Goal: Task Accomplishment & Management: Manage account settings

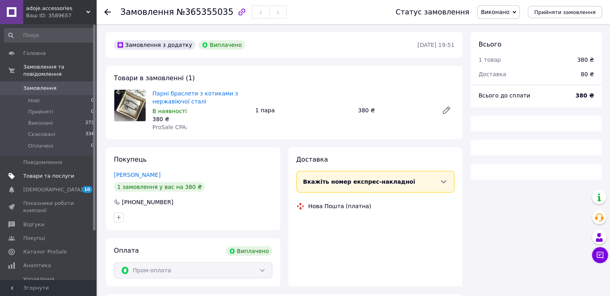
click at [64, 172] on span "Товари та послуги" at bounding box center [48, 175] width 51 height 7
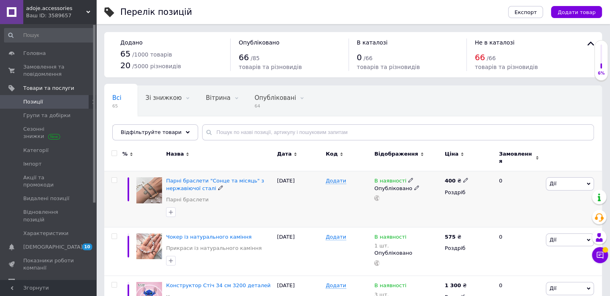
click at [464, 178] on icon at bounding box center [465, 180] width 5 height 5
type input "480"
click at [487, 107] on div "Всі 65 Зі знижкою 0 Видалити Редагувати Вітрина 0 Видалити Редагувати Опубліков…" at bounding box center [352, 117] width 497 height 66
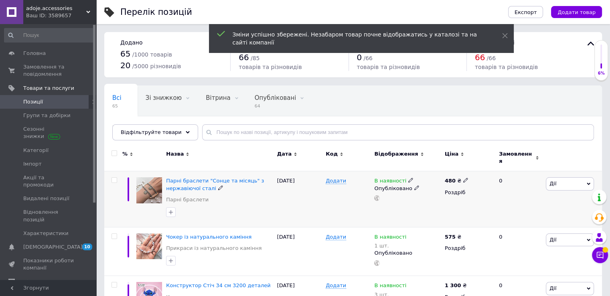
click at [463, 178] on use at bounding box center [465, 180] width 4 height 4
click at [479, 165] on input "480" at bounding box center [502, 172] width 61 height 16
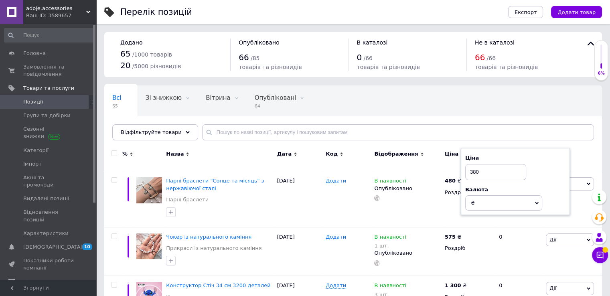
type input "380"
click at [491, 97] on div "Всі 65 Зі знижкою 0 Видалити Редагувати Вітрина 0 Видалити Редагувати Опубліков…" at bounding box center [352, 117] width 497 height 66
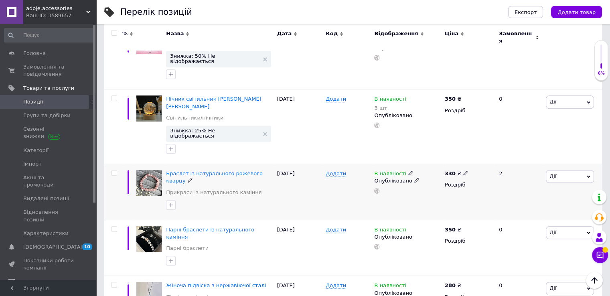
scroll to position [361, 0]
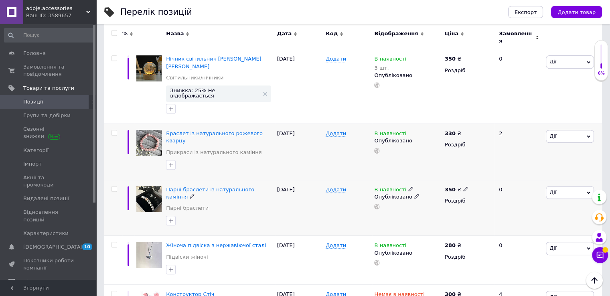
click at [463, 186] on icon at bounding box center [465, 188] width 5 height 5
click at [483, 172] on input "350" at bounding box center [502, 180] width 61 height 16
type input "400"
click at [426, 140] on div "В наявності Опубліковано" at bounding box center [407, 152] width 70 height 56
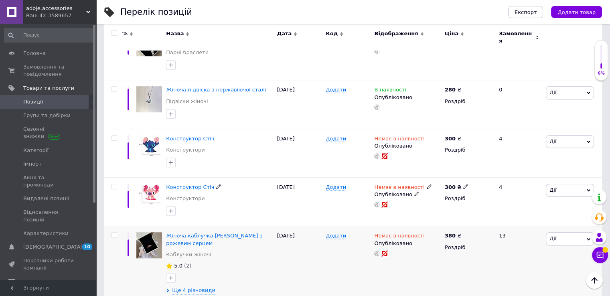
scroll to position [521, 0]
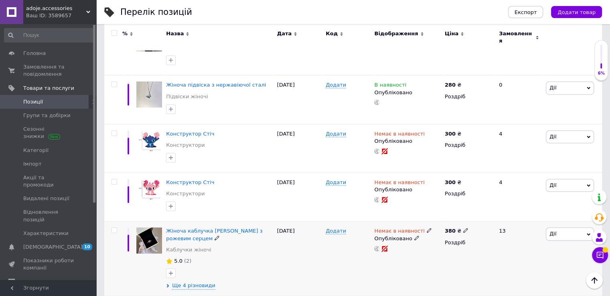
click at [463, 228] on icon at bounding box center [465, 230] width 5 height 5
click at [481, 214] on input "380" at bounding box center [502, 222] width 61 height 16
type input "400"
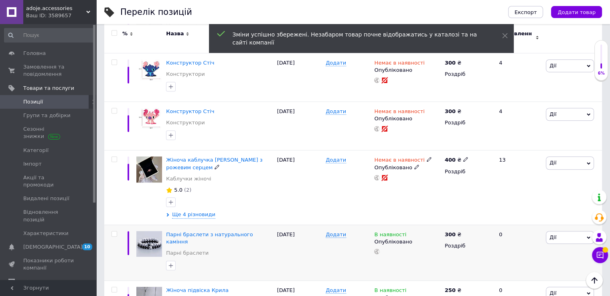
scroll to position [601, 0]
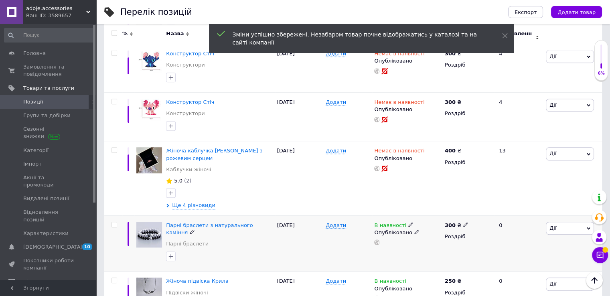
click at [463, 222] on icon at bounding box center [465, 224] width 5 height 5
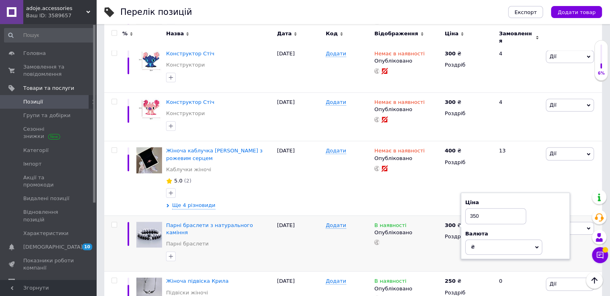
type input "350"
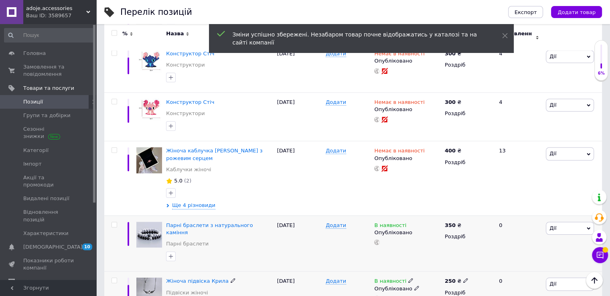
click at [408, 278] on use at bounding box center [410, 280] width 4 height 4
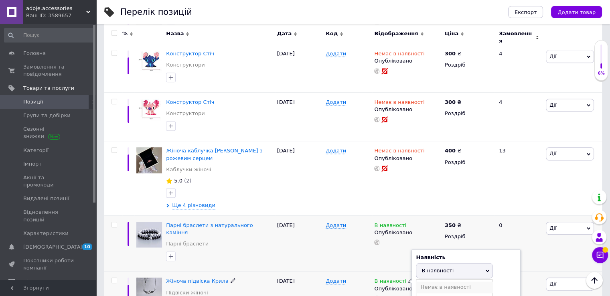
click at [439, 281] on li "Немає в наявності" at bounding box center [454, 286] width 76 height 11
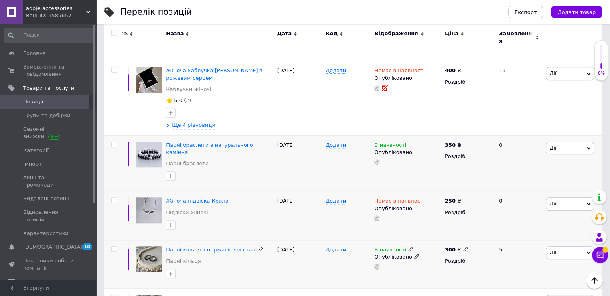
scroll to position [722, 0]
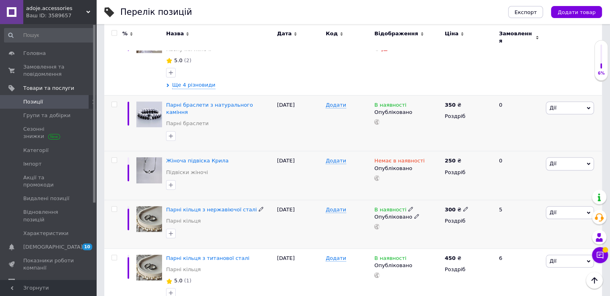
click at [463, 206] on icon at bounding box center [465, 208] width 5 height 5
click at [482, 192] on input "300" at bounding box center [502, 200] width 61 height 16
type input "350"
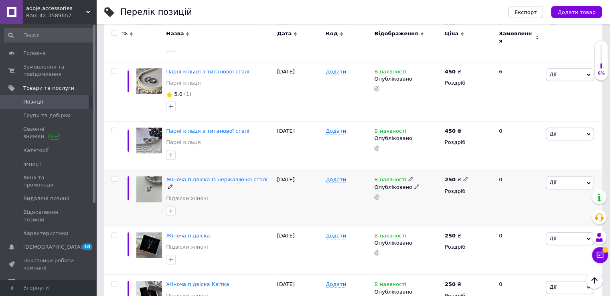
scroll to position [962, 0]
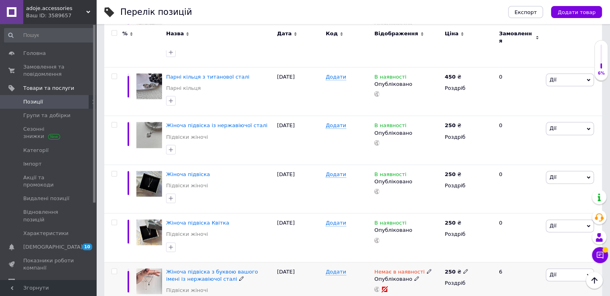
click at [427, 269] on icon at bounding box center [429, 271] width 5 height 5
click at [455, 295] on li "Готово до відправки" at bounding box center [471, 300] width 76 height 11
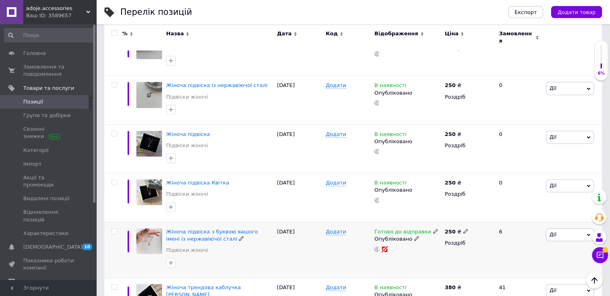
scroll to position [1042, 0]
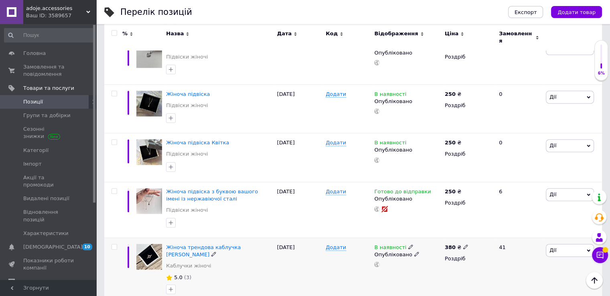
click at [408, 244] on icon at bounding box center [410, 246] width 5 height 5
click at [438, 248] on li "Немає в наявності" at bounding box center [454, 253] width 76 height 11
click at [463, 244] on icon at bounding box center [465, 246] width 5 height 5
click at [483, 230] on input "380" at bounding box center [502, 238] width 61 height 16
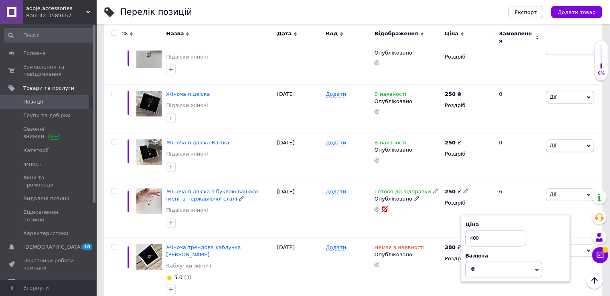
type input "400"
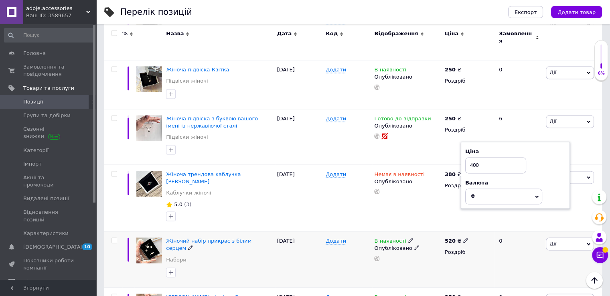
scroll to position [1122, 0]
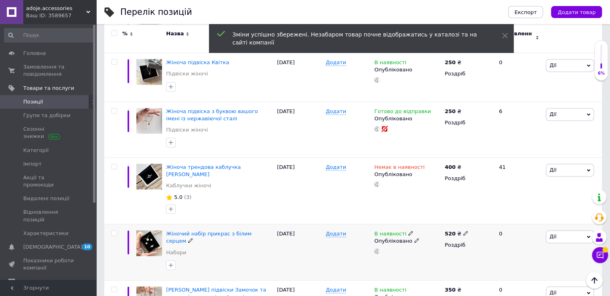
click at [408, 231] on use at bounding box center [410, 233] width 4 height 4
click at [423, 234] on li "Немає в наявності" at bounding box center [454, 239] width 76 height 11
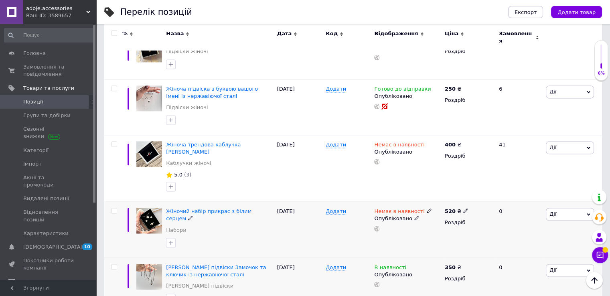
scroll to position [1163, 0]
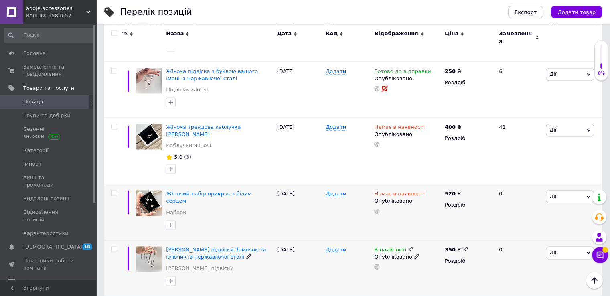
click at [463, 247] on icon at bounding box center [465, 249] width 5 height 5
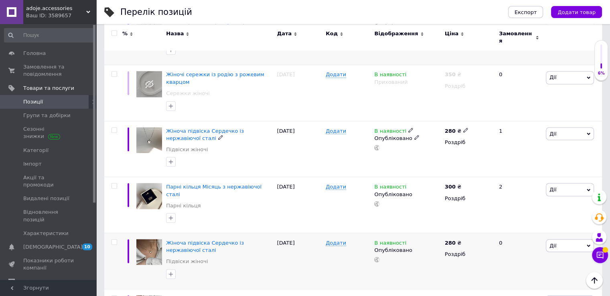
scroll to position [1443, 0]
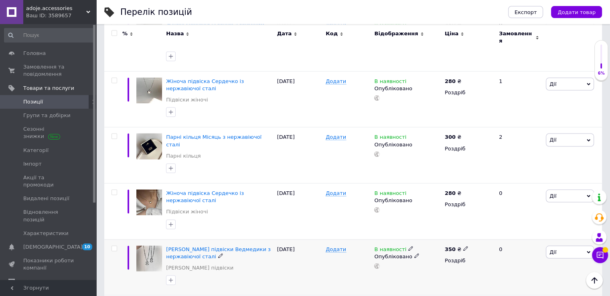
click at [408, 246] on icon at bounding box center [410, 248] width 5 height 5
click at [423, 249] on li "Немає в наявності" at bounding box center [454, 254] width 76 height 11
click at [481, 287] on input "350" at bounding box center [502, 295] width 61 height 16
type input "380"
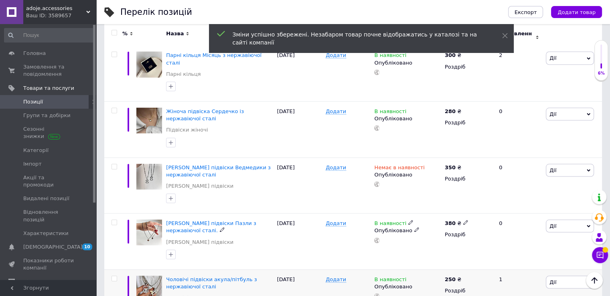
scroll to position [1563, 0]
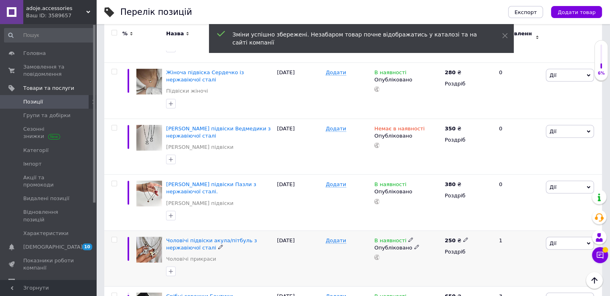
click at [408, 238] on use at bounding box center [410, 240] width 4 height 4
click at [434, 241] on li "Немає в наявності" at bounding box center [454, 246] width 76 height 11
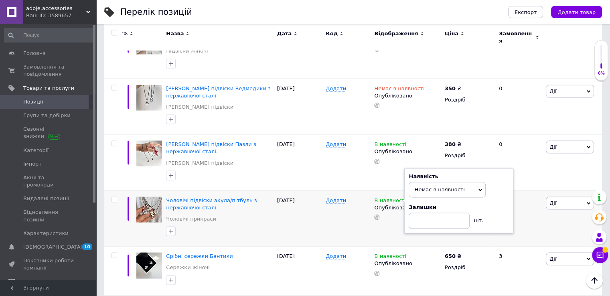
scroll to position [1644, 0]
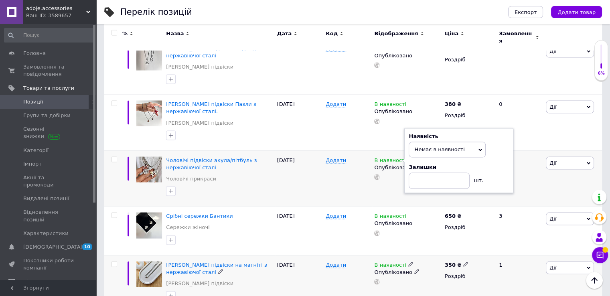
click at [463, 262] on icon at bounding box center [465, 264] width 5 height 5
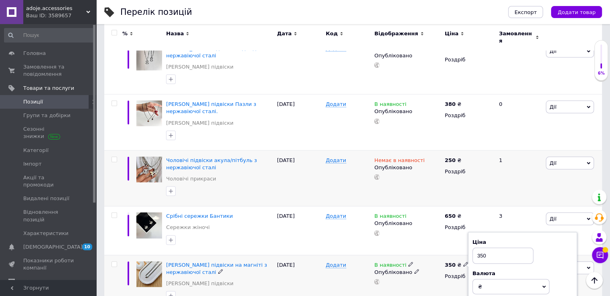
click at [481, 248] on input "350" at bounding box center [502, 256] width 61 height 16
type input "380"
click at [603, 150] on div "Перелік позицій Експорт Додати товар Додано 65 / 1000 товарів 20 / 5000 різнови…" at bounding box center [353, 296] width 514 height 3880
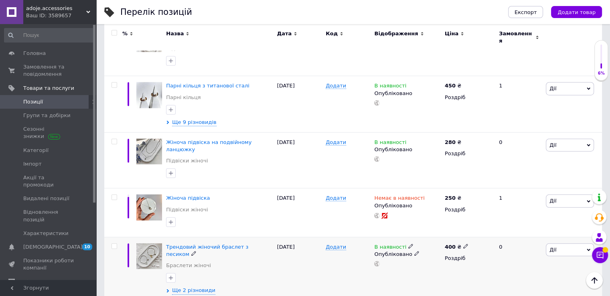
scroll to position [2004, 0]
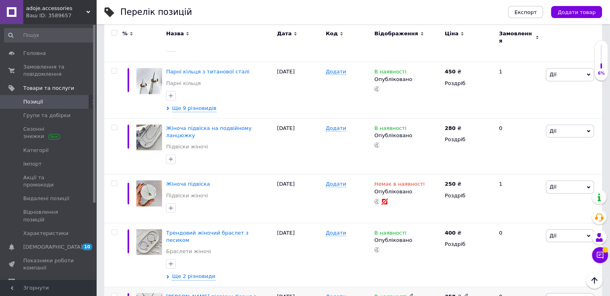
click at [463, 293] on icon at bounding box center [465, 295] width 5 height 5
click at [482, 279] on input "350" at bounding box center [502, 287] width 61 height 16
type input "380"
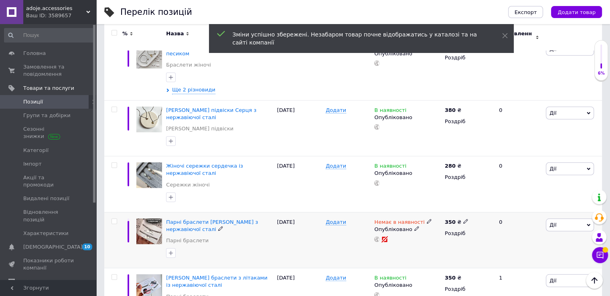
scroll to position [2205, 0]
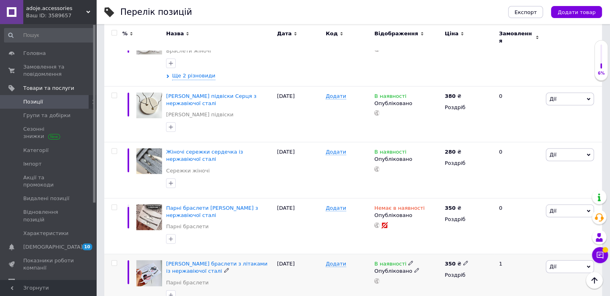
click at [463, 261] on icon at bounding box center [465, 263] width 5 height 5
click at [482, 247] on input "350" at bounding box center [502, 255] width 61 height 16
type input "380"
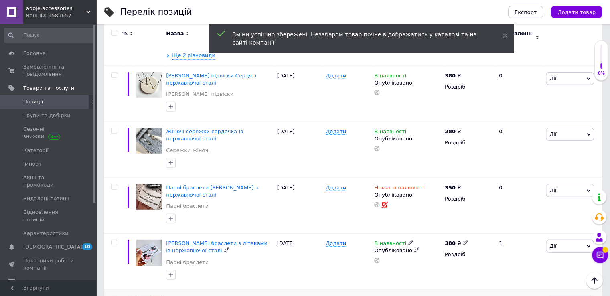
scroll to position [2245, 0]
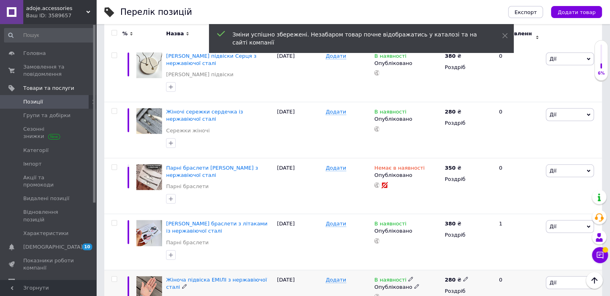
click at [408, 277] on use at bounding box center [410, 279] width 4 height 4
click at [428, 280] on li "Немає в наявності" at bounding box center [454, 285] width 76 height 11
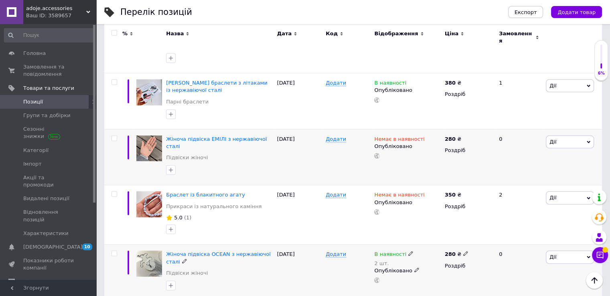
scroll to position [2405, 0]
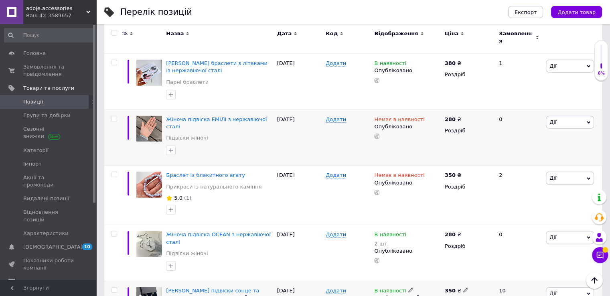
click at [463, 287] on icon at bounding box center [465, 289] width 5 height 5
click at [482, 273] on input "350" at bounding box center [502, 281] width 61 height 16
type input "380"
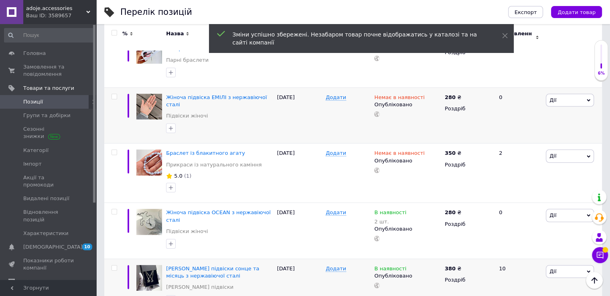
scroll to position [2507, 0]
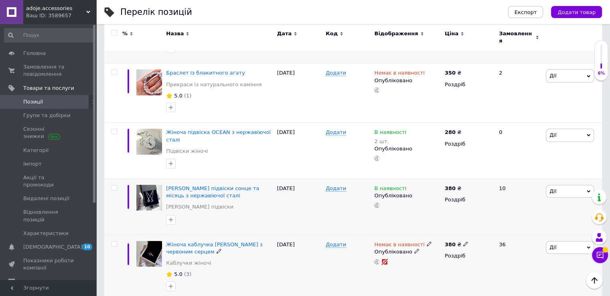
click at [463, 241] on use at bounding box center [465, 243] width 4 height 4
click at [481, 227] on input "380" at bounding box center [502, 235] width 61 height 16
type input "400"
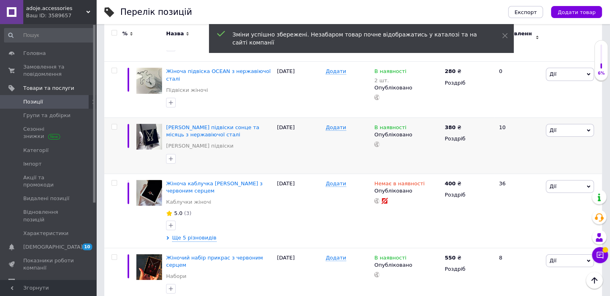
scroll to position [2588, 0]
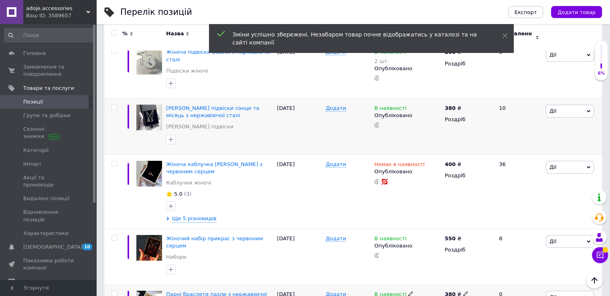
click at [463, 291] on use at bounding box center [465, 293] width 4 height 4
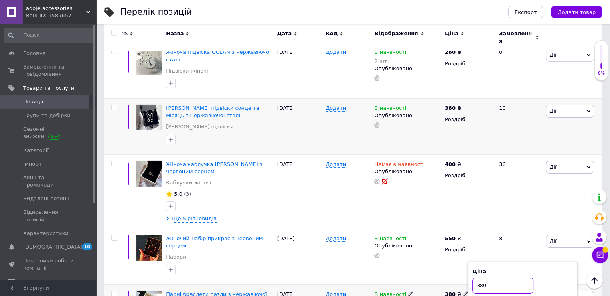
click at [489, 277] on input "380" at bounding box center [502, 285] width 61 height 16
click at [481, 277] on input "380" at bounding box center [502, 285] width 61 height 16
type input "420"
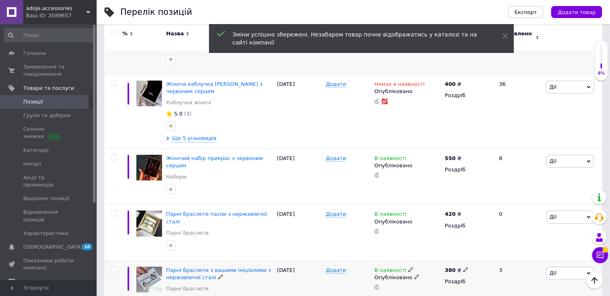
click at [463, 267] on use at bounding box center [465, 269] width 4 height 4
click at [481, 253] on input "380" at bounding box center [502, 261] width 61 height 16
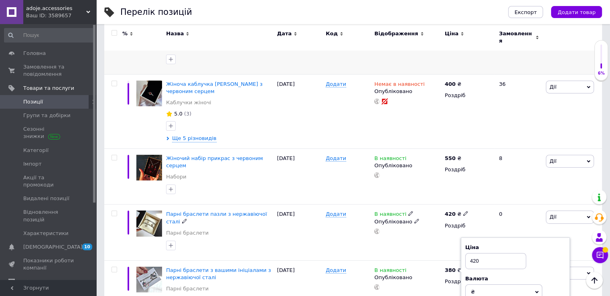
type input "420"
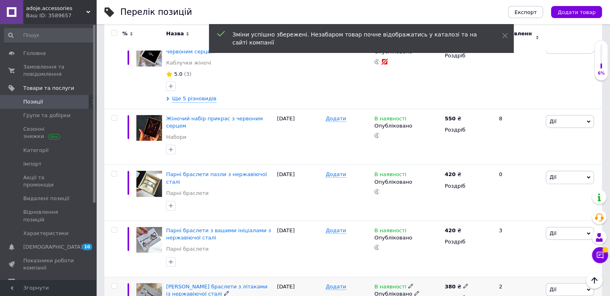
scroll to position [2708, 0]
click at [463, 283] on icon at bounding box center [465, 285] width 5 height 5
click at [483, 269] on input "380" at bounding box center [502, 277] width 61 height 16
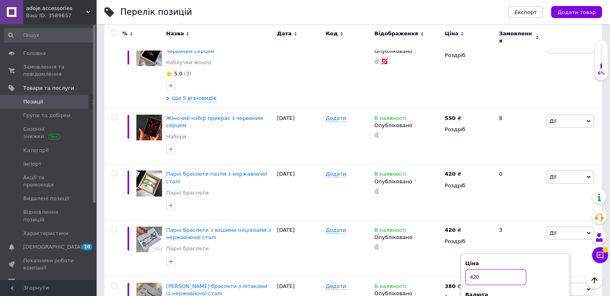
type input "420"
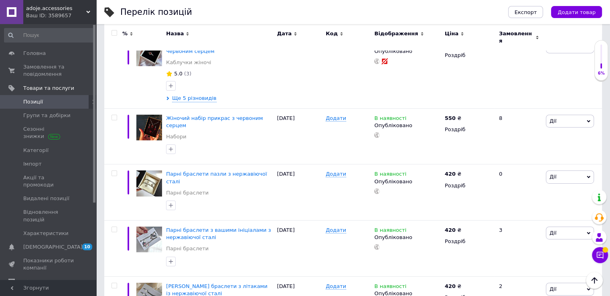
type input "420"
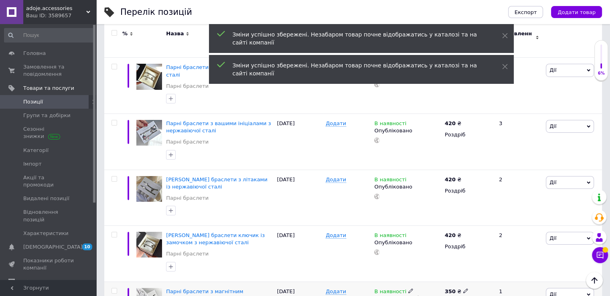
scroll to position [2828, 0]
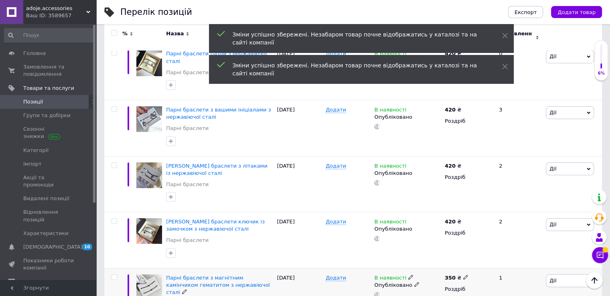
click at [463, 275] on icon at bounding box center [465, 277] width 5 height 5
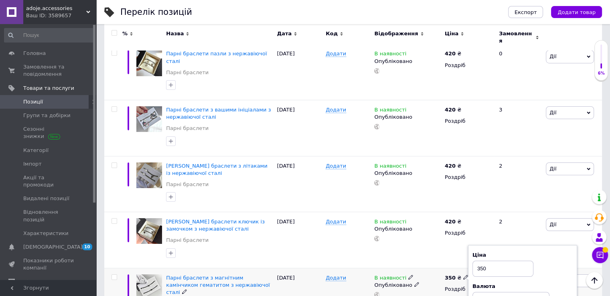
click at [481, 261] on input "350" at bounding box center [502, 269] width 61 height 16
click at [482, 261] on input "350" at bounding box center [502, 269] width 61 height 16
type input "380"
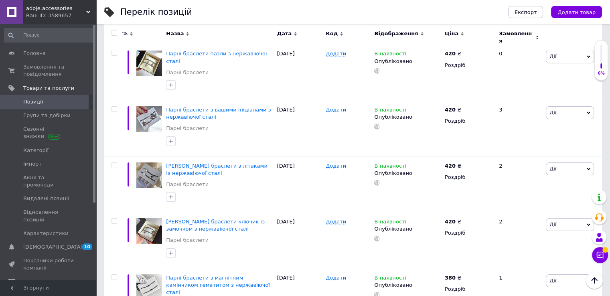
type input "380"
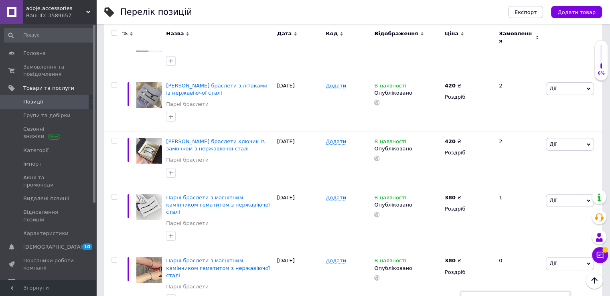
type input "420"
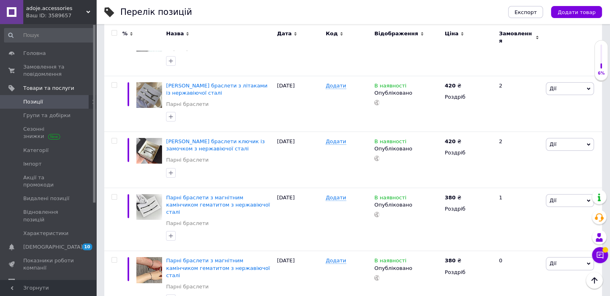
type input "420"
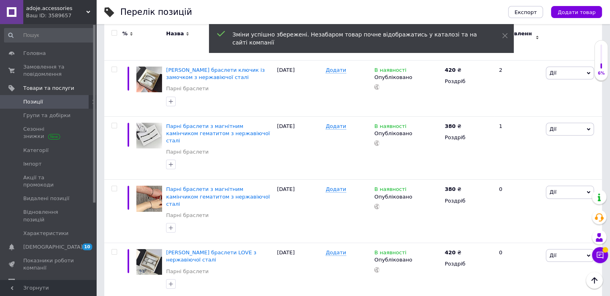
scroll to position [3029, 0]
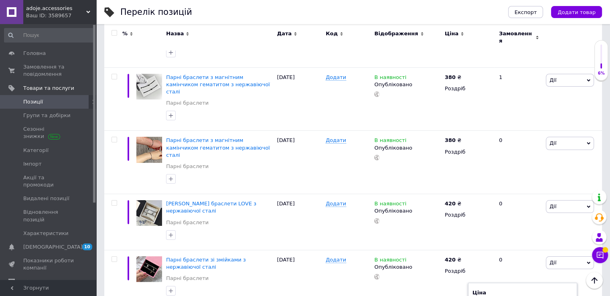
type input "420"
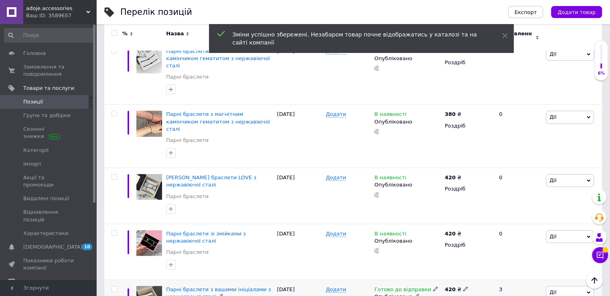
scroll to position [3069, 0]
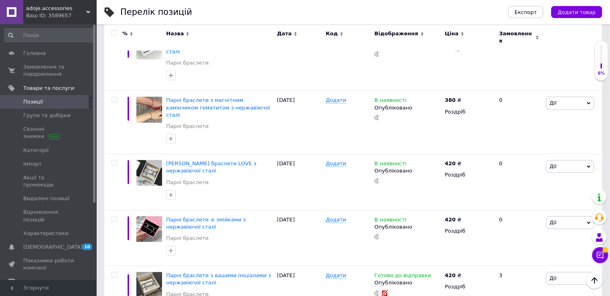
type input "420"
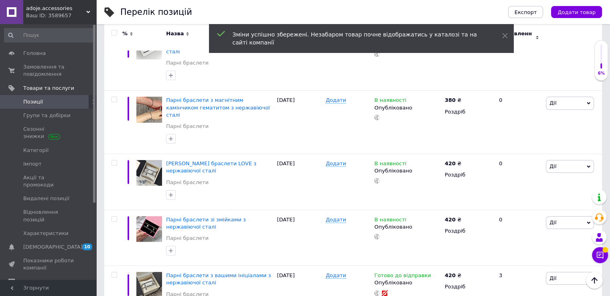
scroll to position [3109, 0]
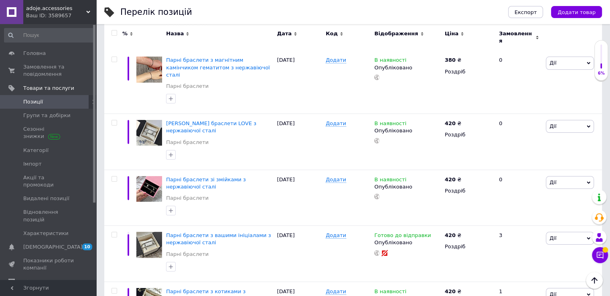
type input "380"
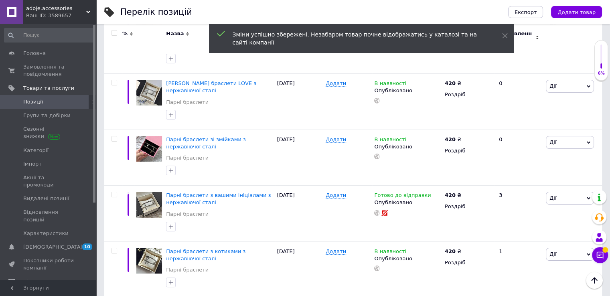
scroll to position [3189, 0]
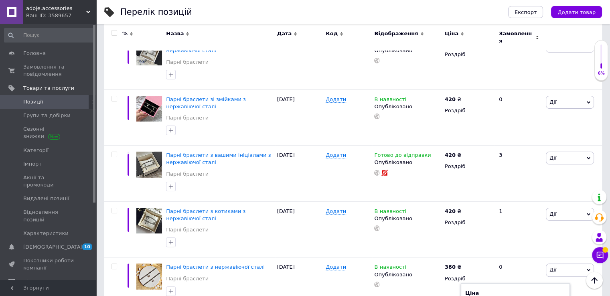
type input "380"
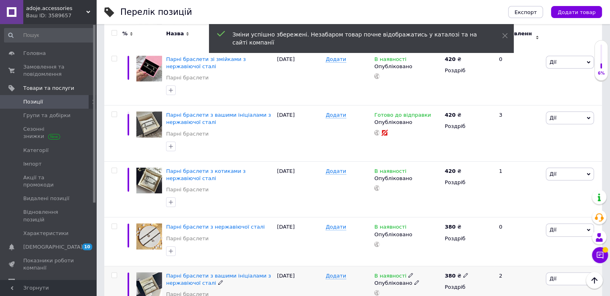
scroll to position [3269, 0]
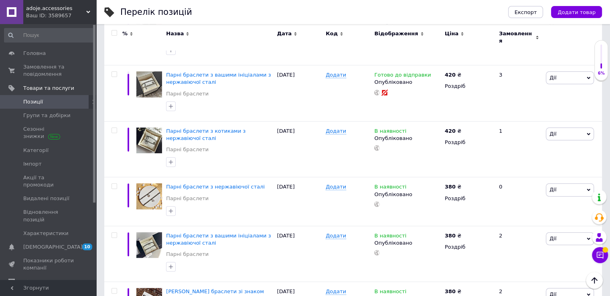
type input "380"
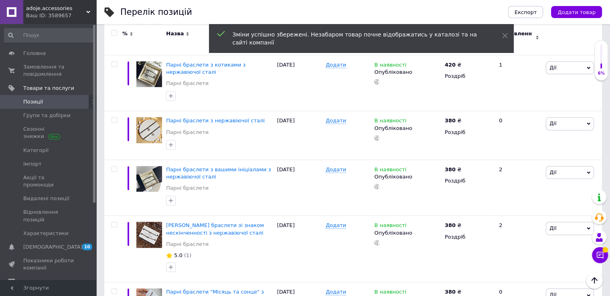
scroll to position [3349, 0]
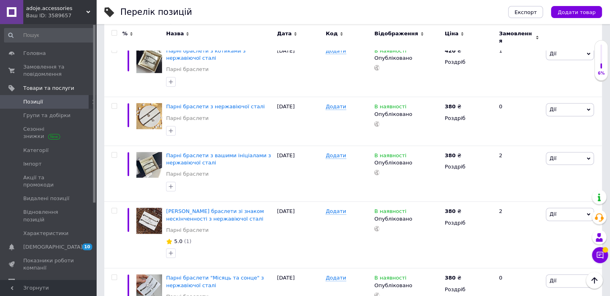
type input "380"
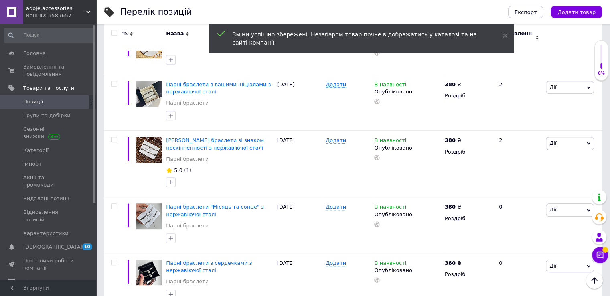
scroll to position [3429, 0]
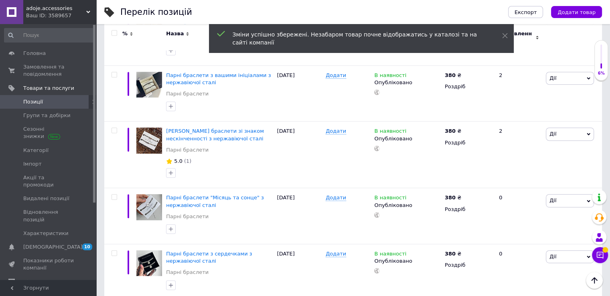
click at [483, 293] on input "380" at bounding box center [502, 301] width 61 height 16
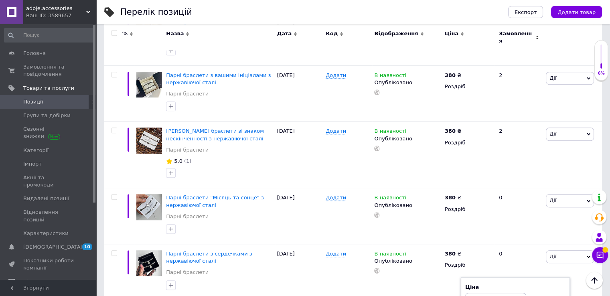
type input "420"
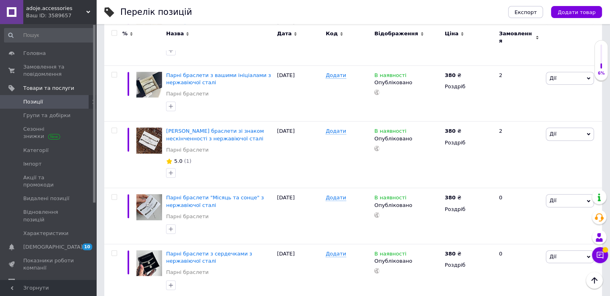
type input "380"
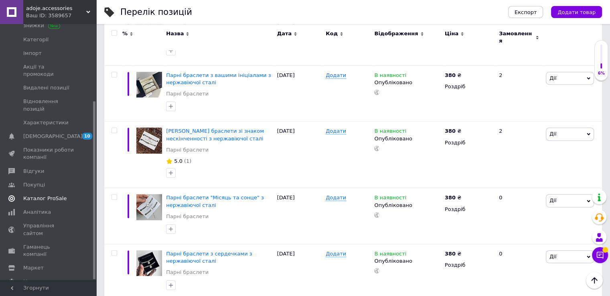
scroll to position [3430, 0]
click at [43, 261] on link "Маркет" at bounding box center [49, 268] width 99 height 14
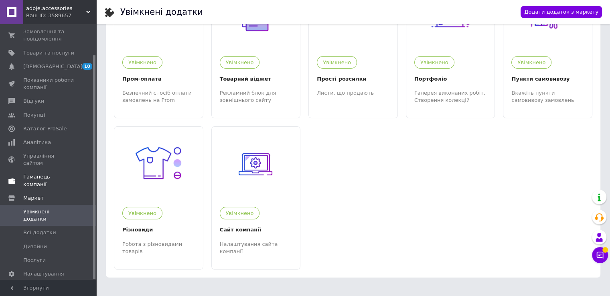
scroll to position [67, 0]
click at [38, 87] on span "Показники роботи компанії" at bounding box center [48, 84] width 51 height 14
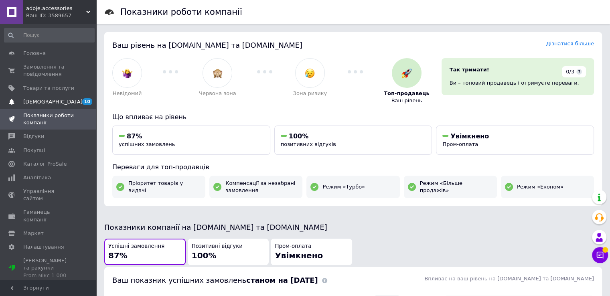
click at [44, 101] on span "[DEMOGRAPHIC_DATA]" at bounding box center [52, 101] width 59 height 7
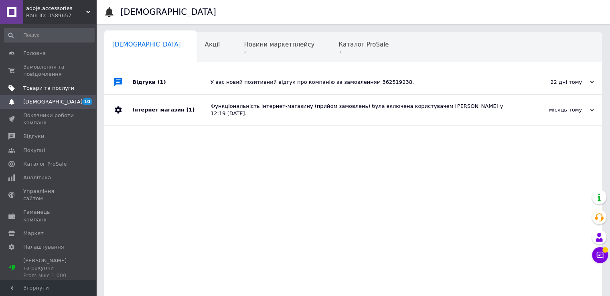
click at [49, 89] on span "Товари та послуги" at bounding box center [48, 88] width 51 height 7
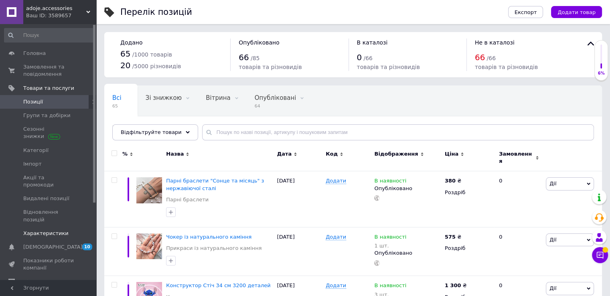
click at [50, 230] on span "Характеристики" at bounding box center [45, 233] width 45 height 7
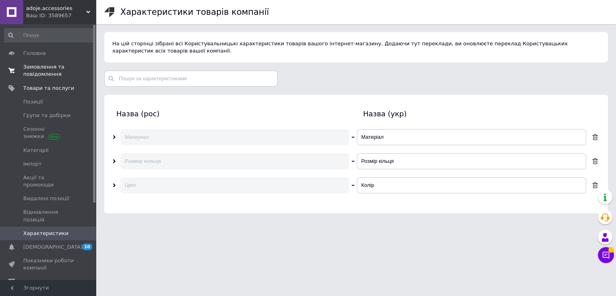
click at [28, 74] on span "Замовлення та повідомлення" at bounding box center [48, 70] width 51 height 14
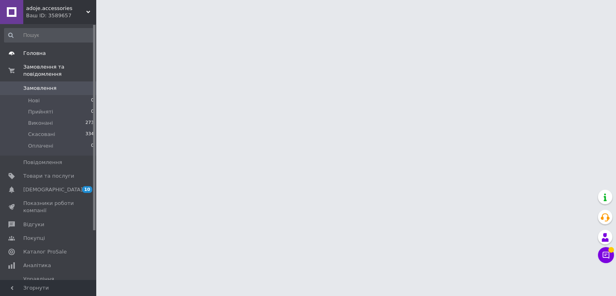
click at [40, 53] on span "Головна" at bounding box center [34, 53] width 22 height 7
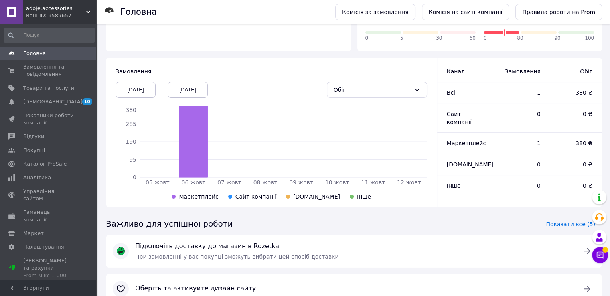
scroll to position [197, 0]
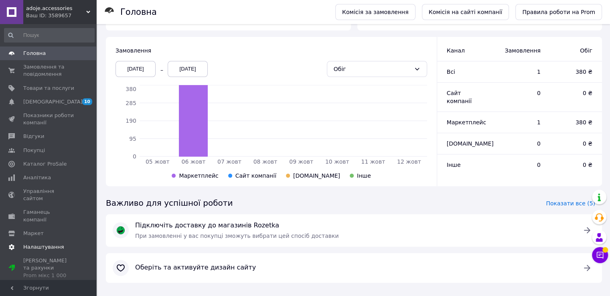
click at [64, 243] on span "Налаштування" at bounding box center [48, 246] width 51 height 7
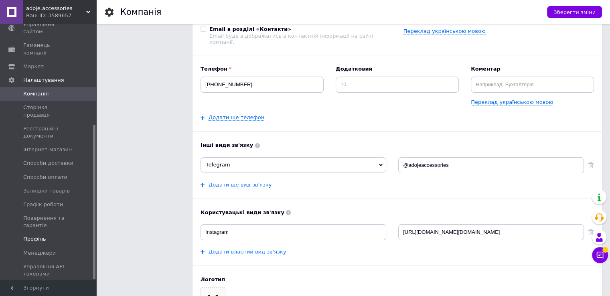
scroll to position [120, 0]
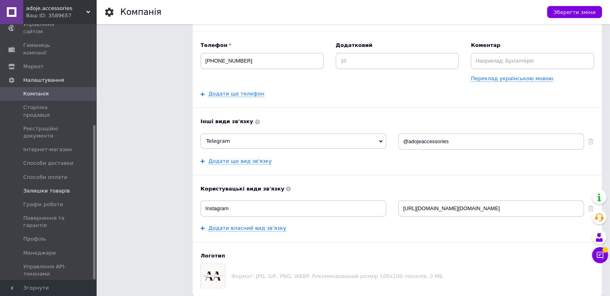
click at [49, 187] on span "Залишки товарів" at bounding box center [46, 190] width 47 height 7
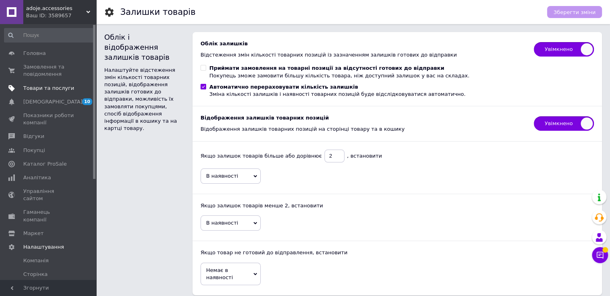
click at [46, 86] on span "Товари та послуги" at bounding box center [48, 88] width 51 height 7
